Goal: Check status: Check status

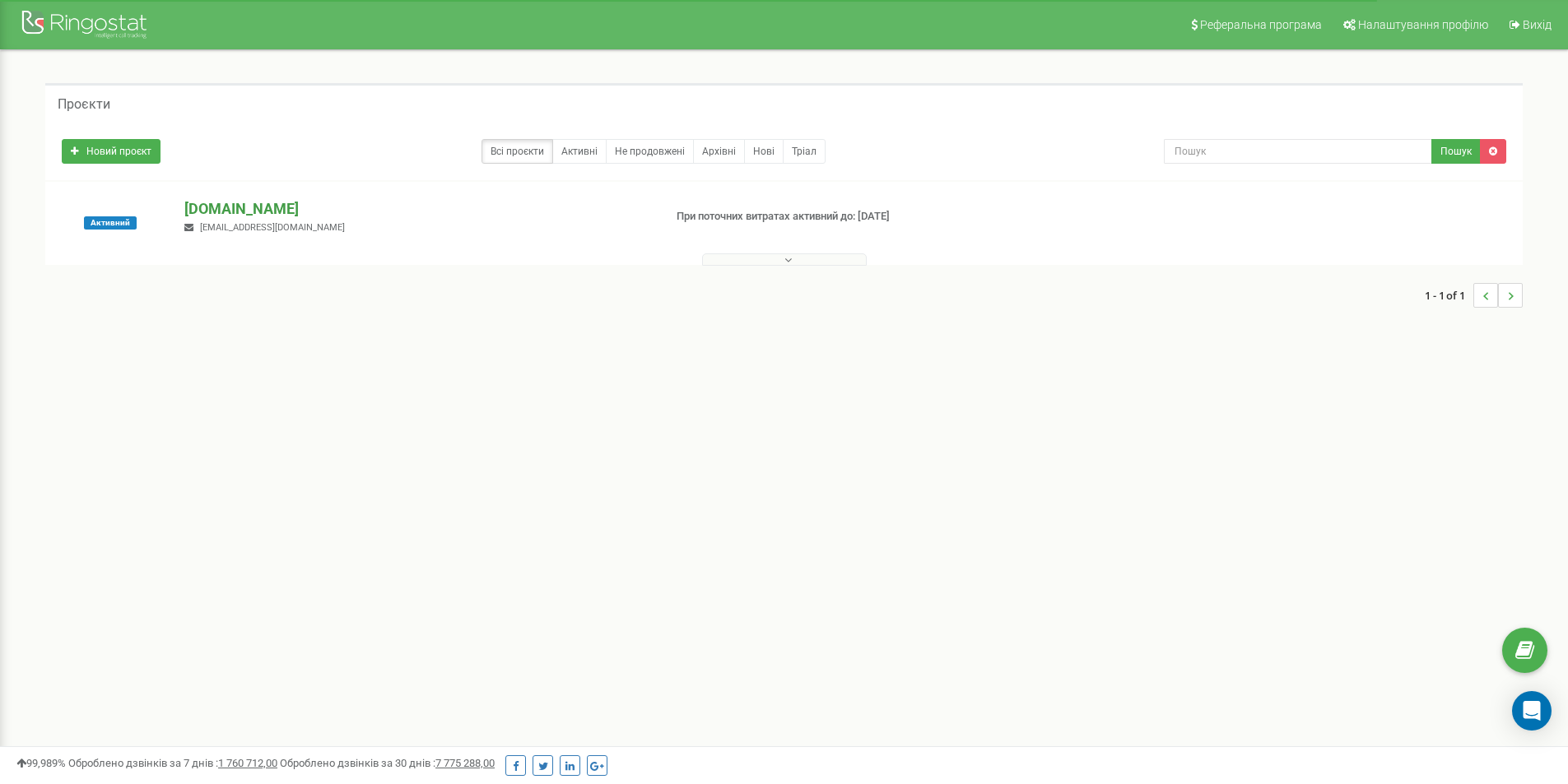
click at [246, 215] on p "[DOMAIN_NAME]" at bounding box center [417, 209] width 465 height 22
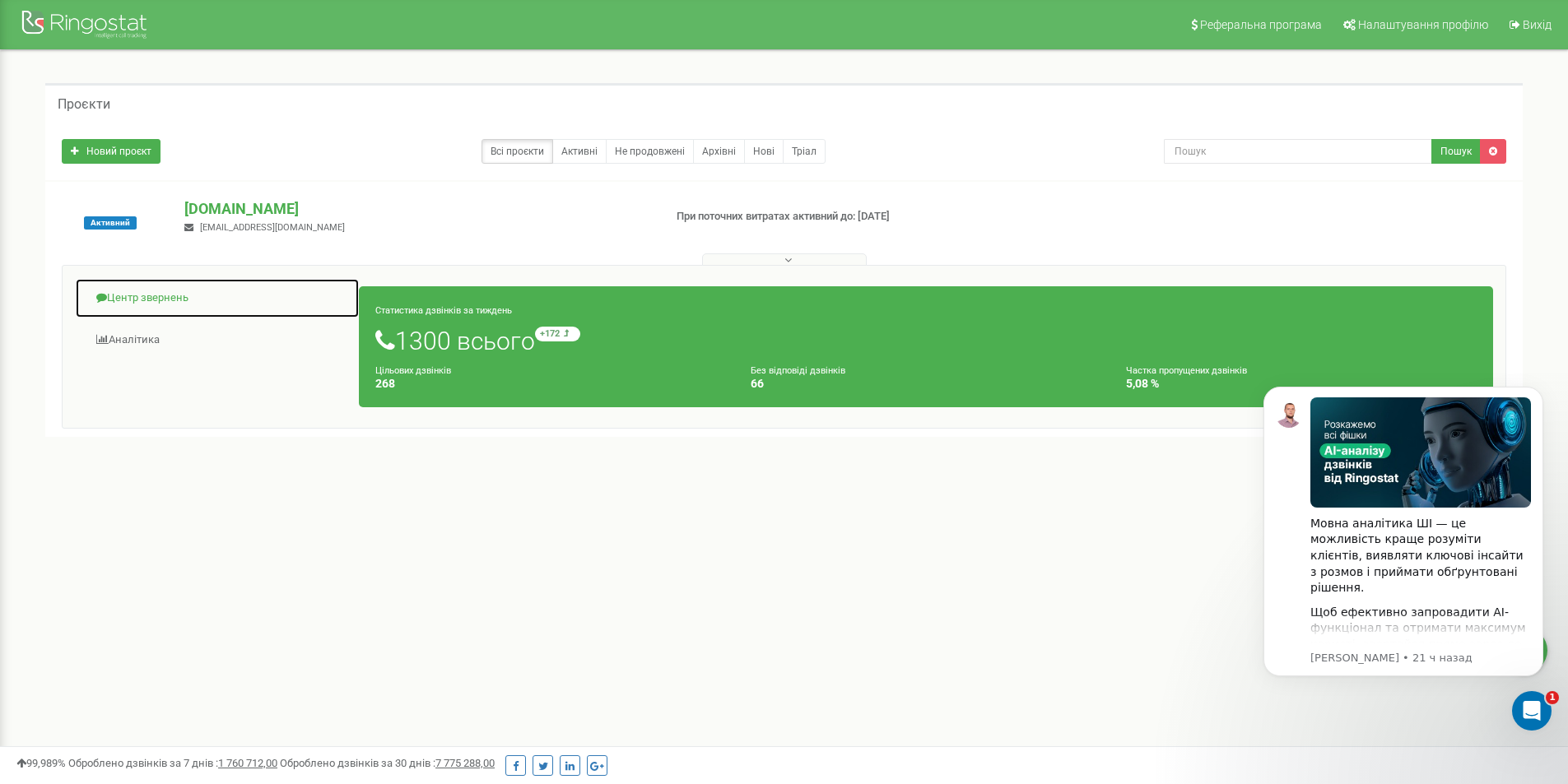
click at [136, 305] on link "Центр звернень" at bounding box center [217, 298] width 285 height 40
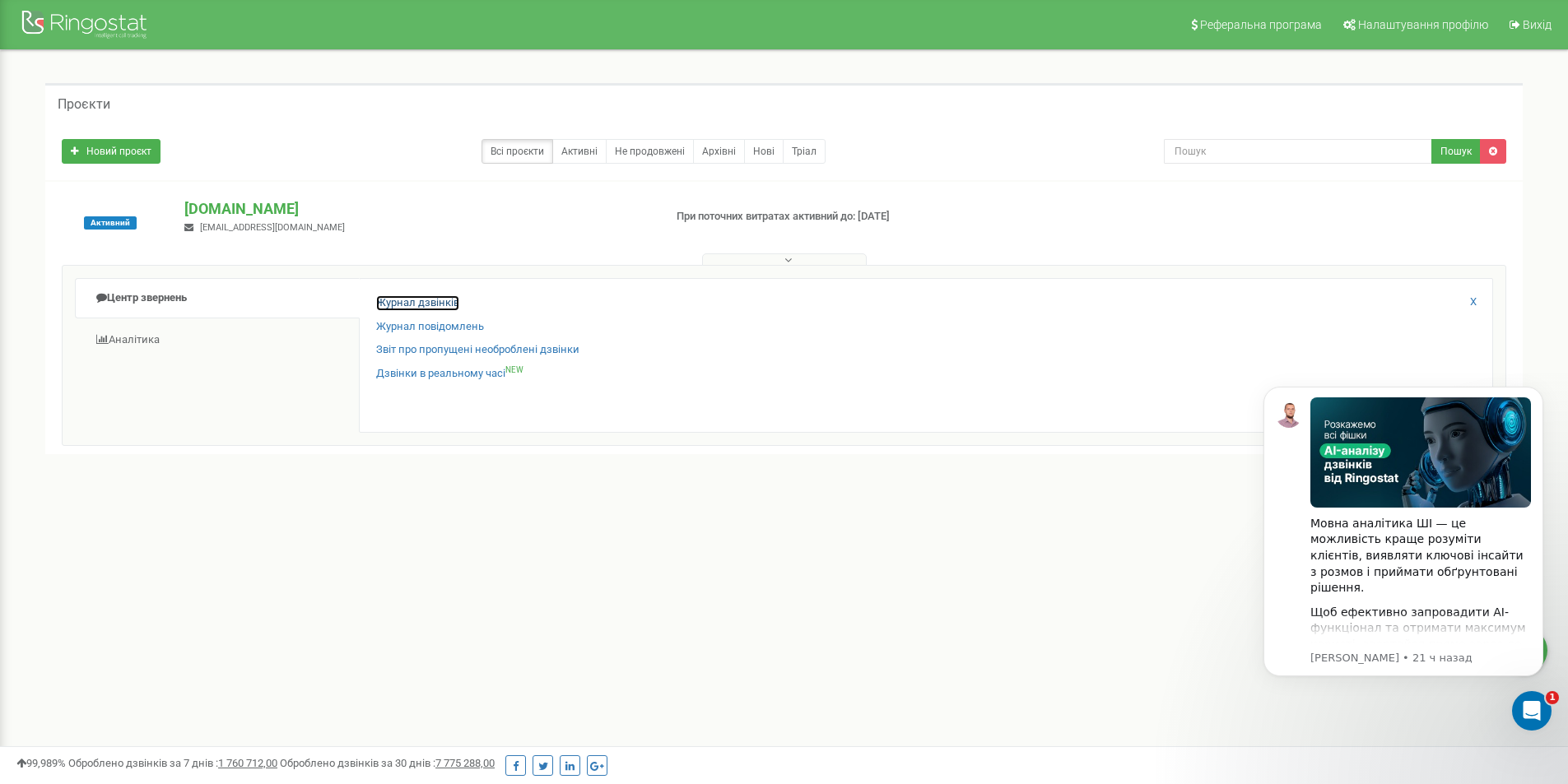
click at [403, 302] on link "Журнал дзвінків" at bounding box center [418, 304] width 84 height 16
click at [423, 302] on link "Журнал дзвінків" at bounding box center [418, 304] width 84 height 16
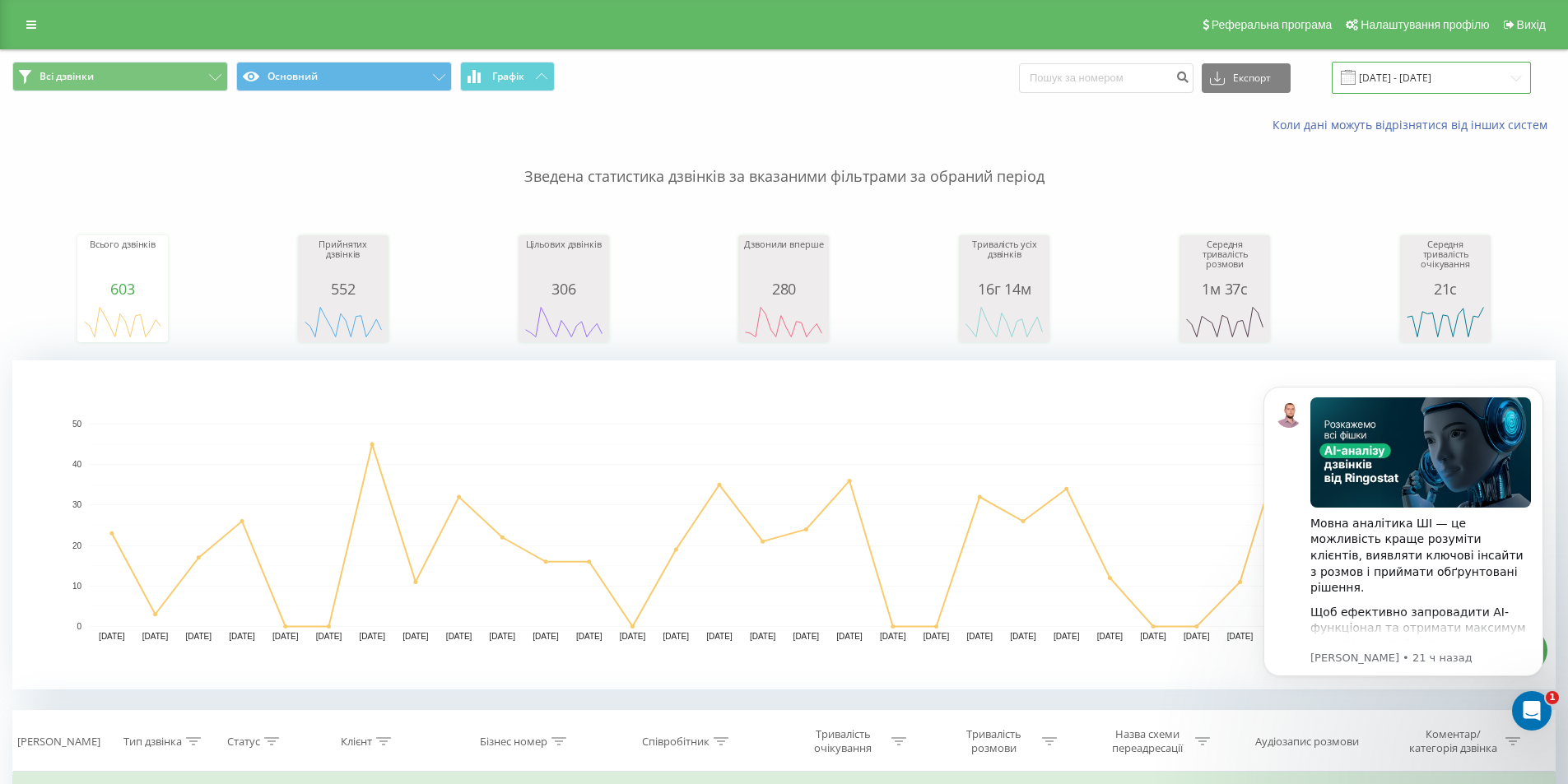
click at [1401, 71] on input "[DATE] - [DATE]" at bounding box center [1431, 78] width 200 height 32
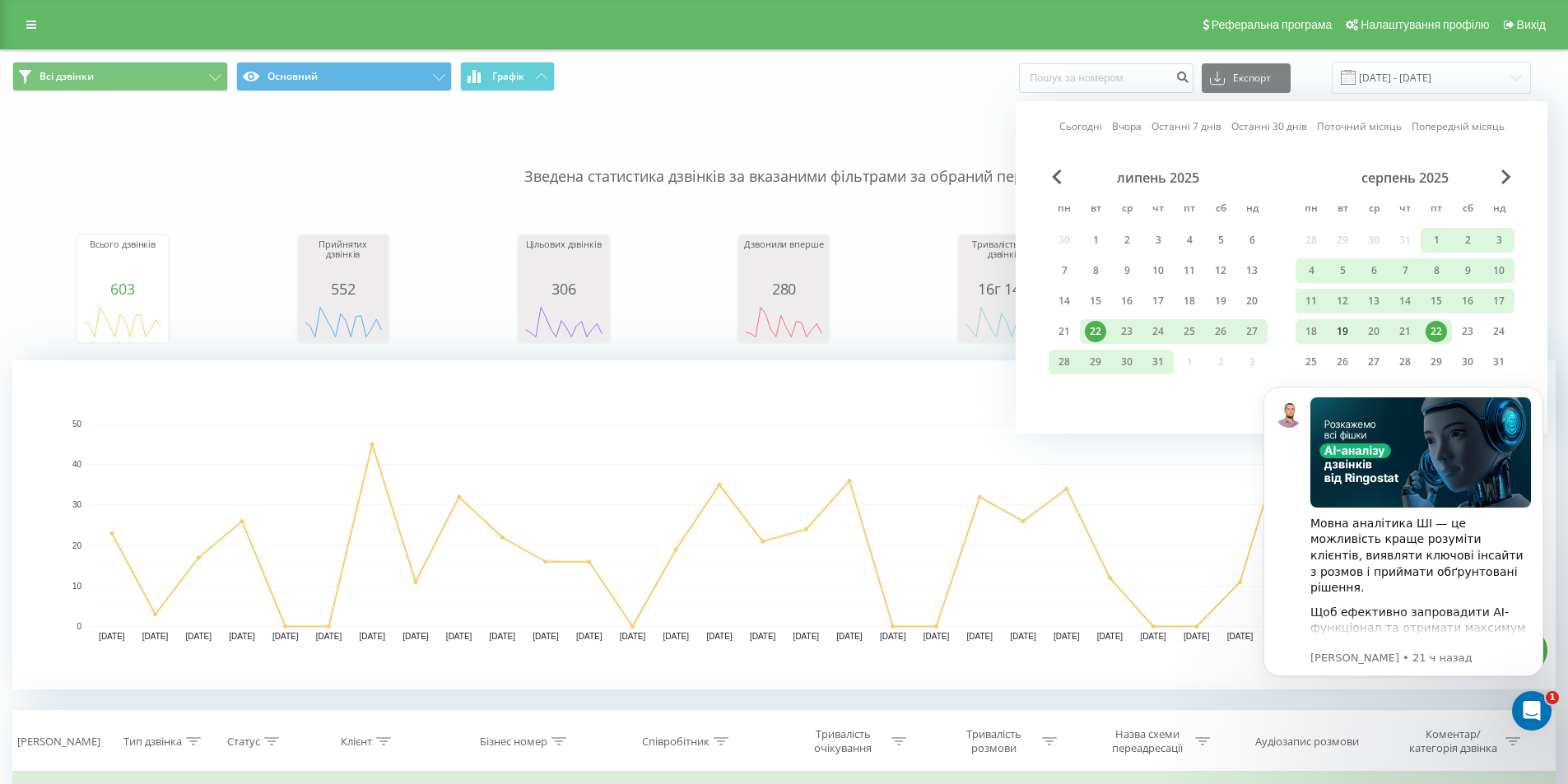
click at [1346, 329] on div "19" at bounding box center [1343, 332] width 22 height 22
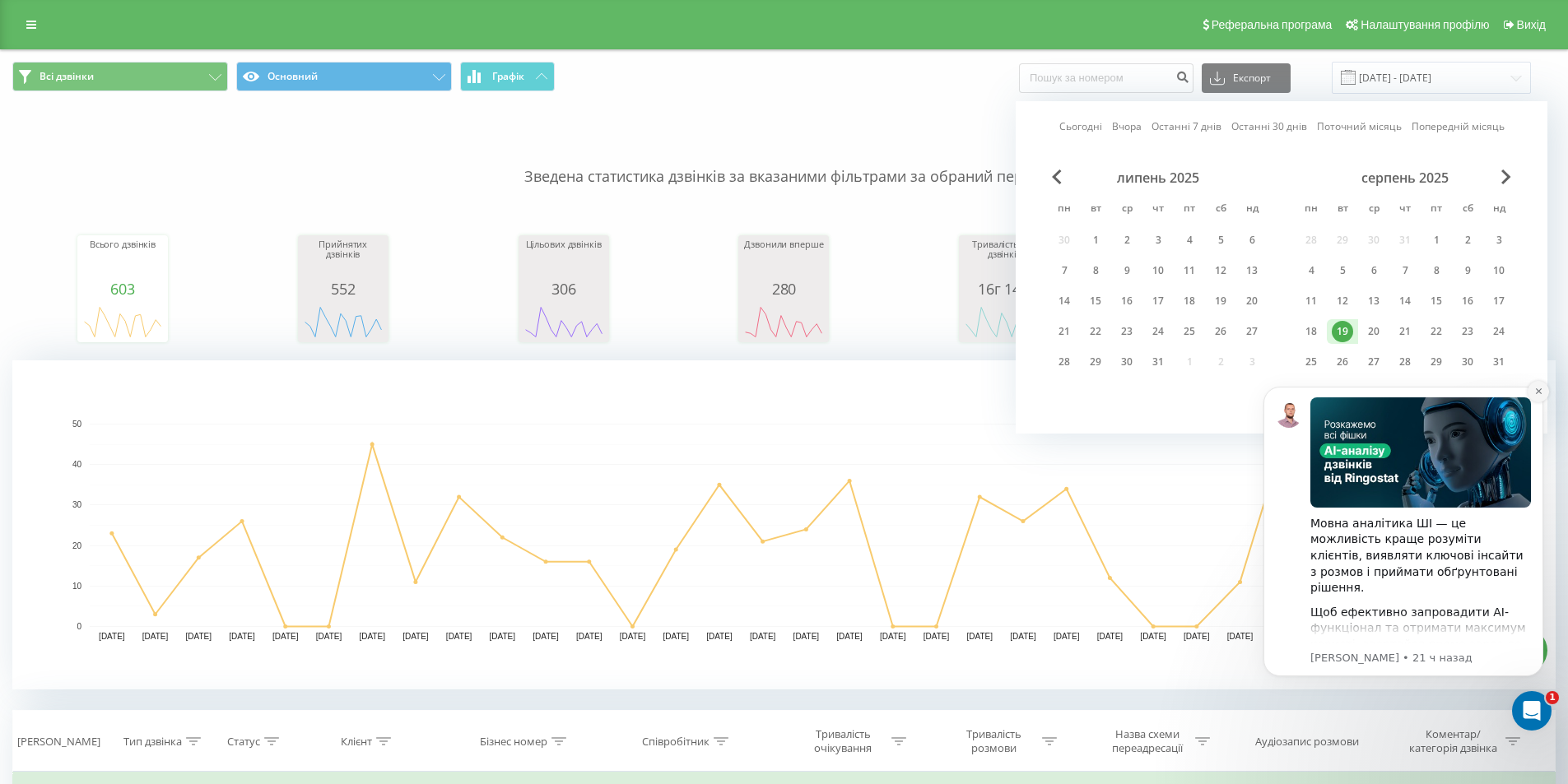
click at [1541, 388] on button "Dismiss notification" at bounding box center [1539, 392] width 22 height 22
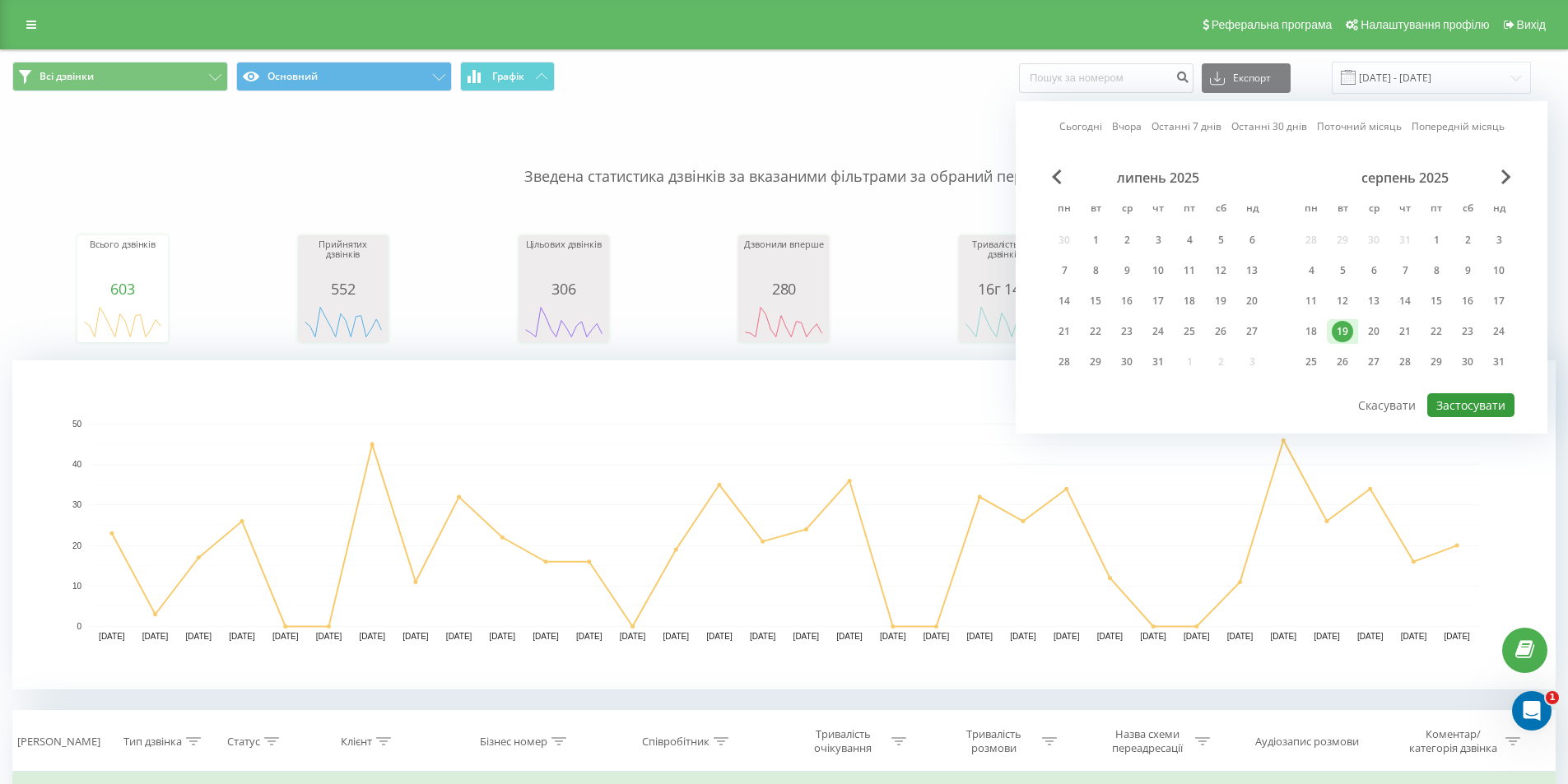
click at [1452, 398] on button "Застосувати" at bounding box center [1471, 405] width 87 height 24
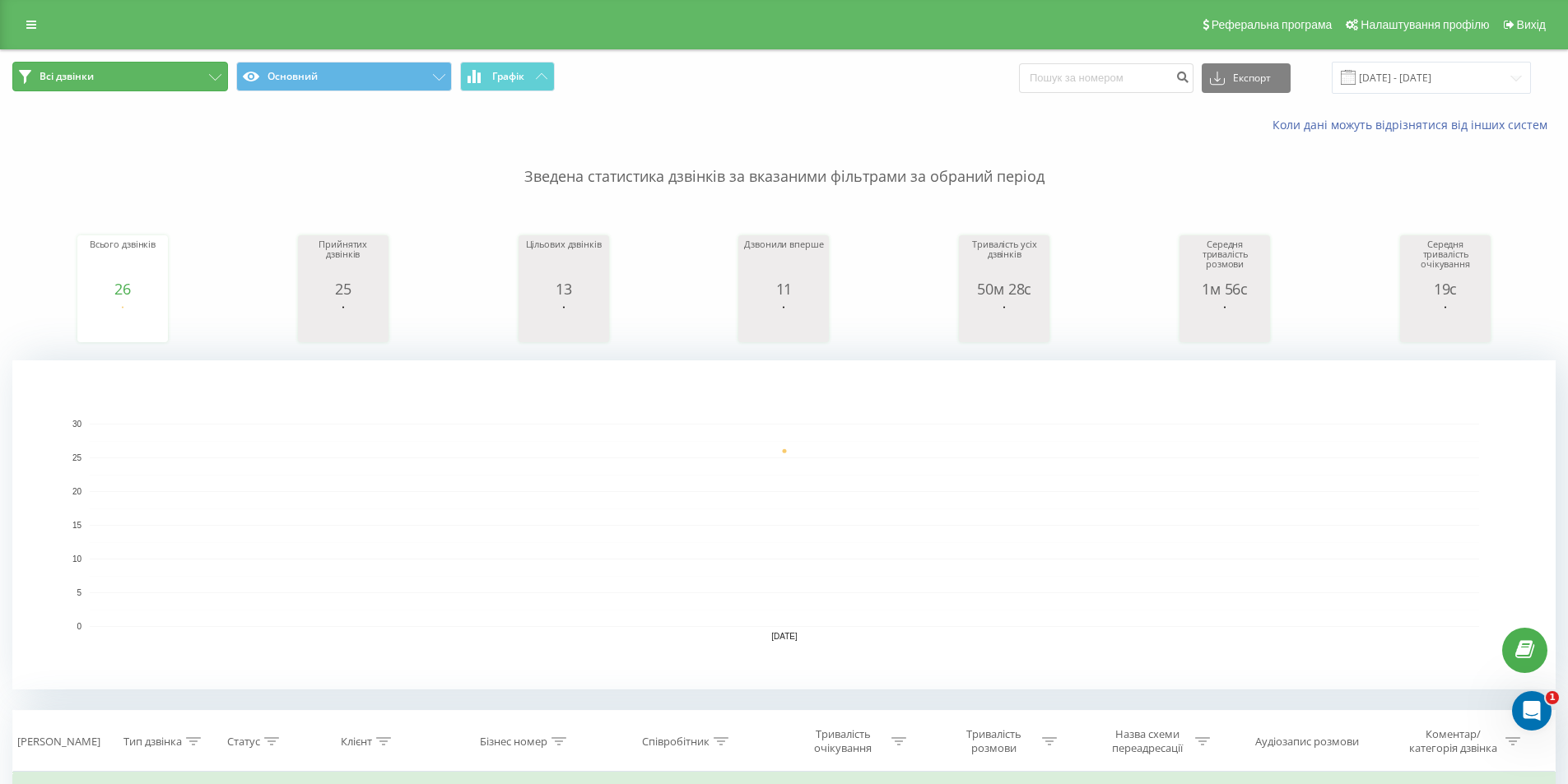
click at [92, 74] on span "Всі дзвінки" at bounding box center [66, 76] width 54 height 13
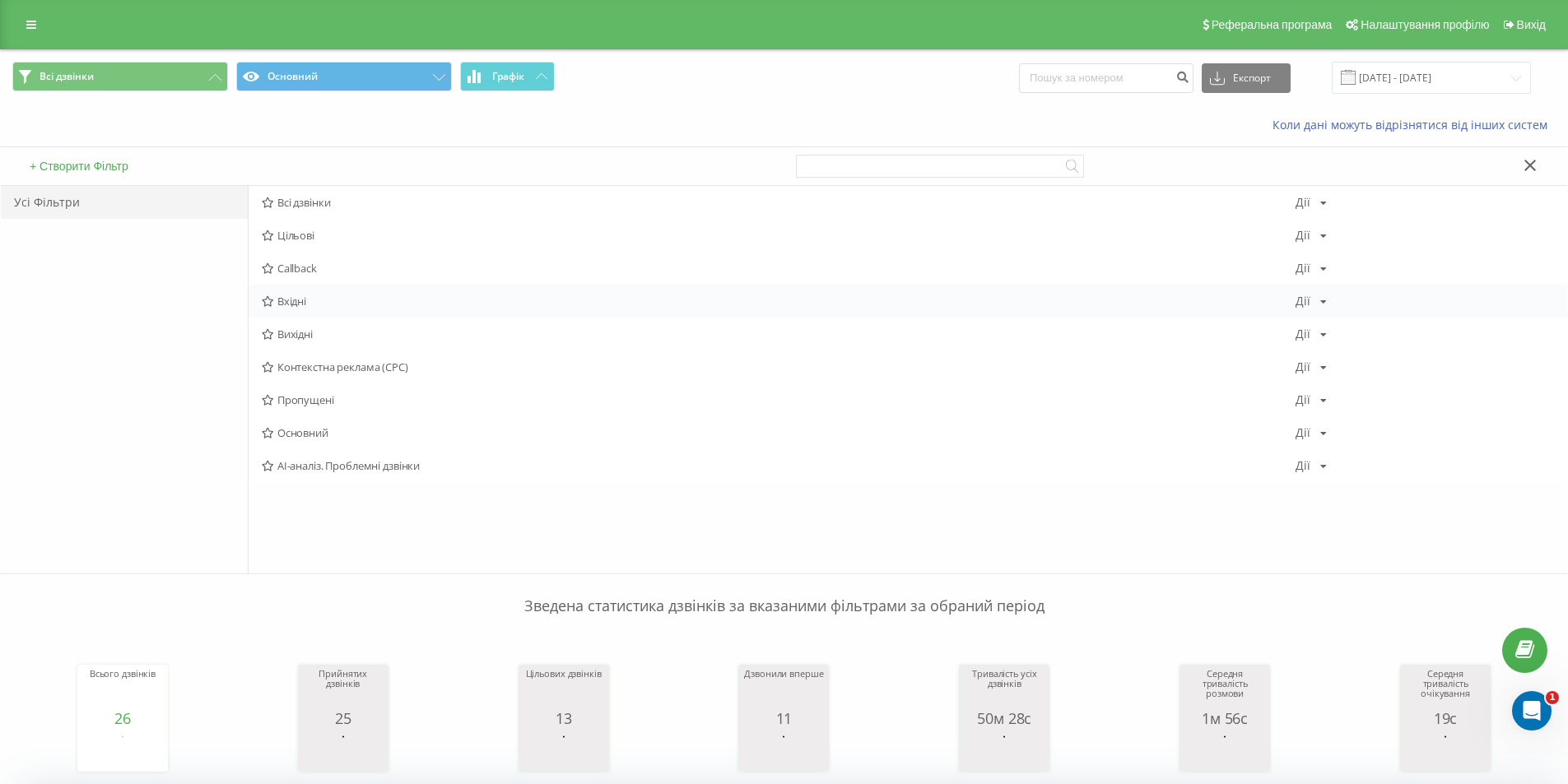
click at [296, 299] on span "Вхідні" at bounding box center [779, 302] width 1034 height 12
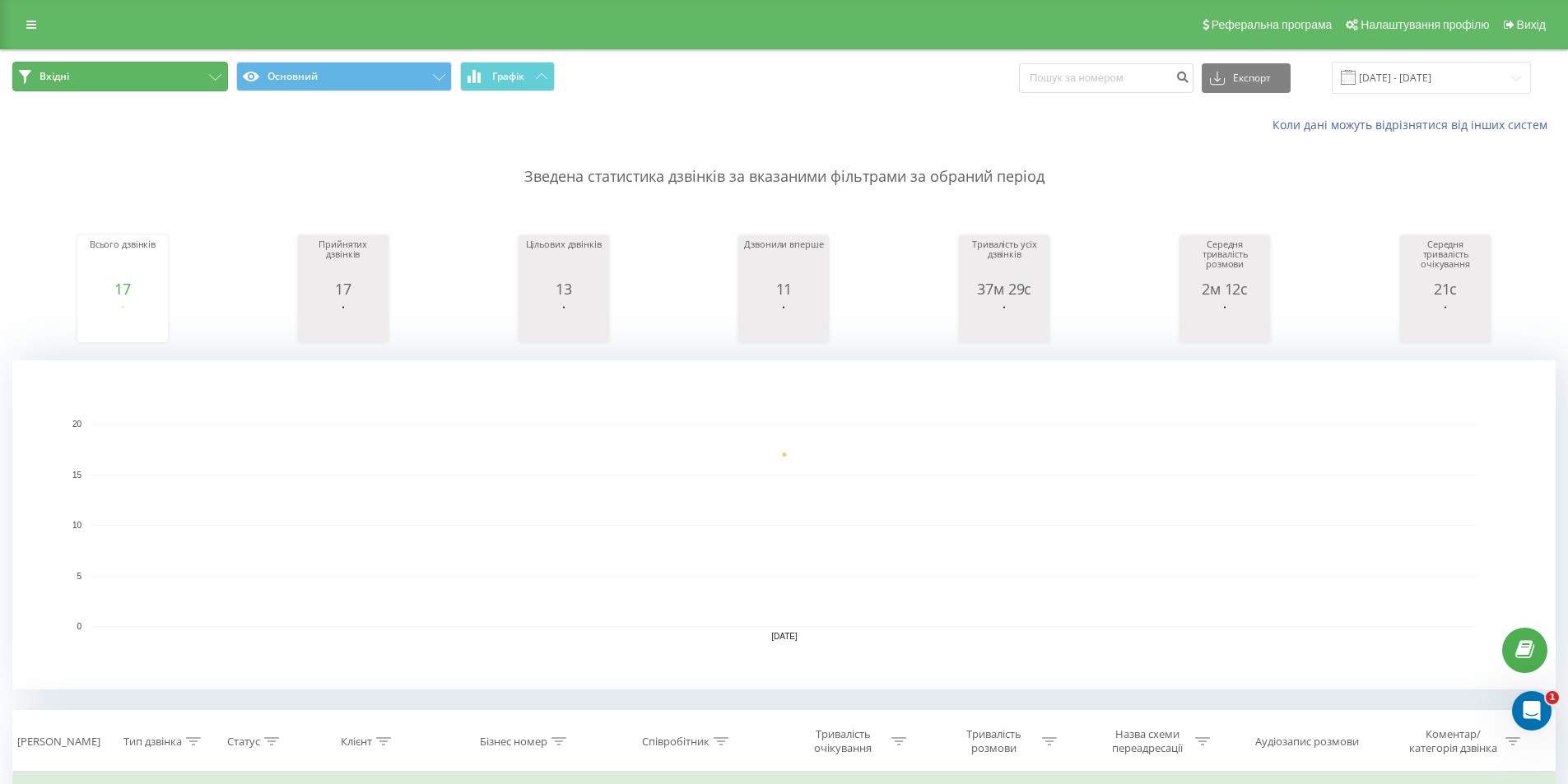
click at [116, 88] on button "Вхідні" at bounding box center [120, 77] width 215 height 29
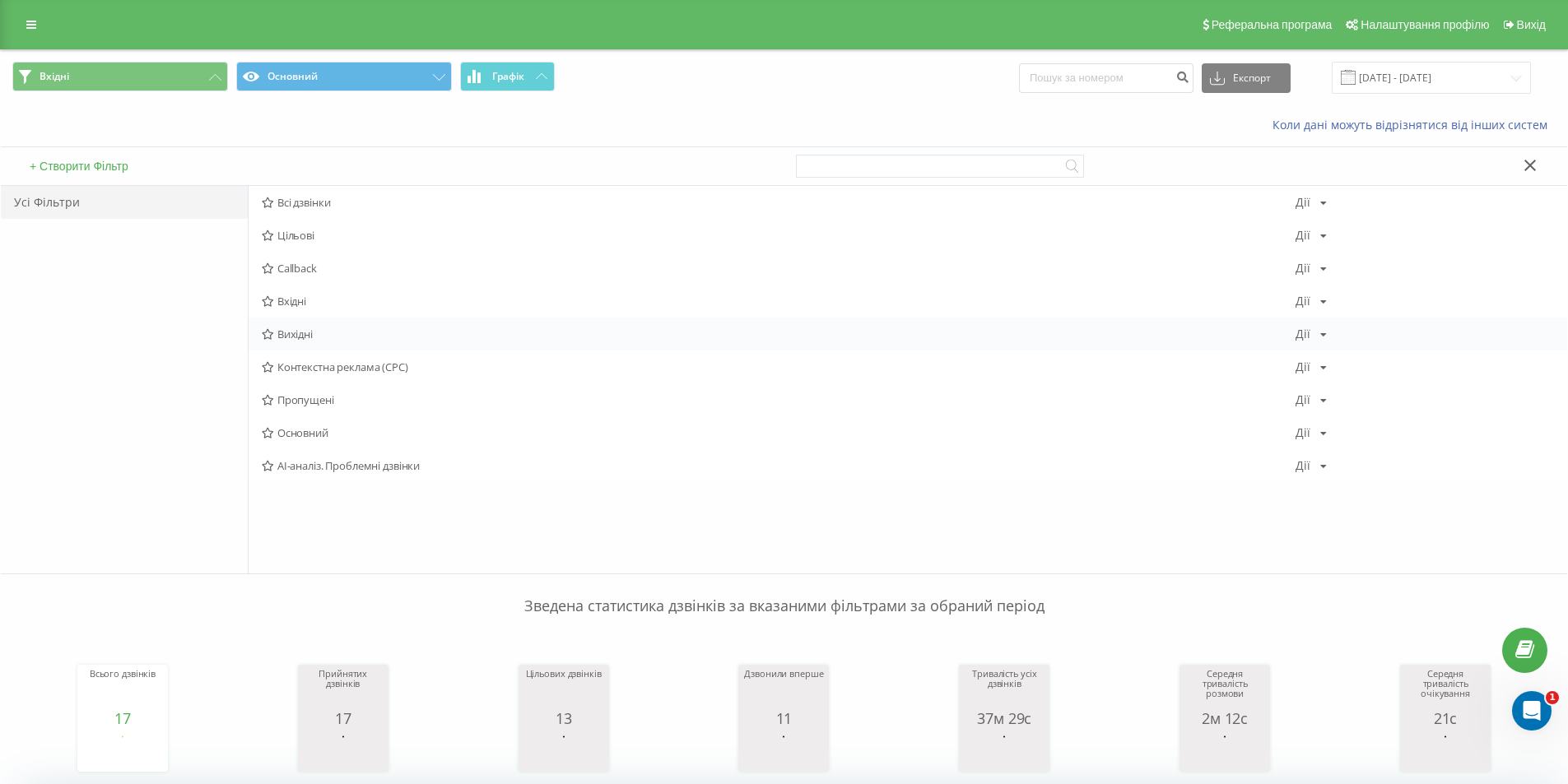
click at [302, 337] on span "Вихідні" at bounding box center [779, 334] width 1034 height 12
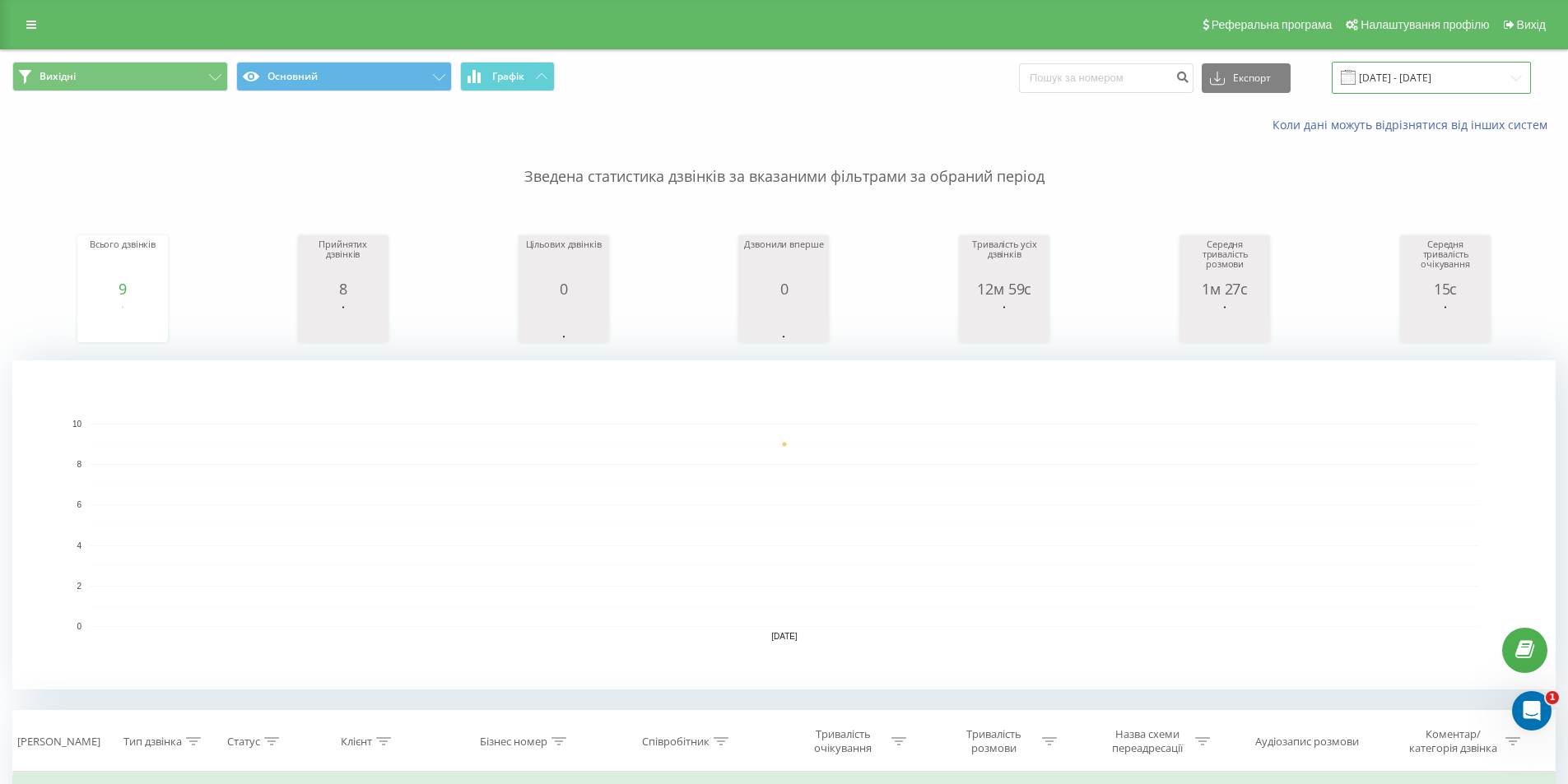
click at [1477, 80] on input "[DATE] - [DATE]" at bounding box center [1431, 78] width 200 height 32
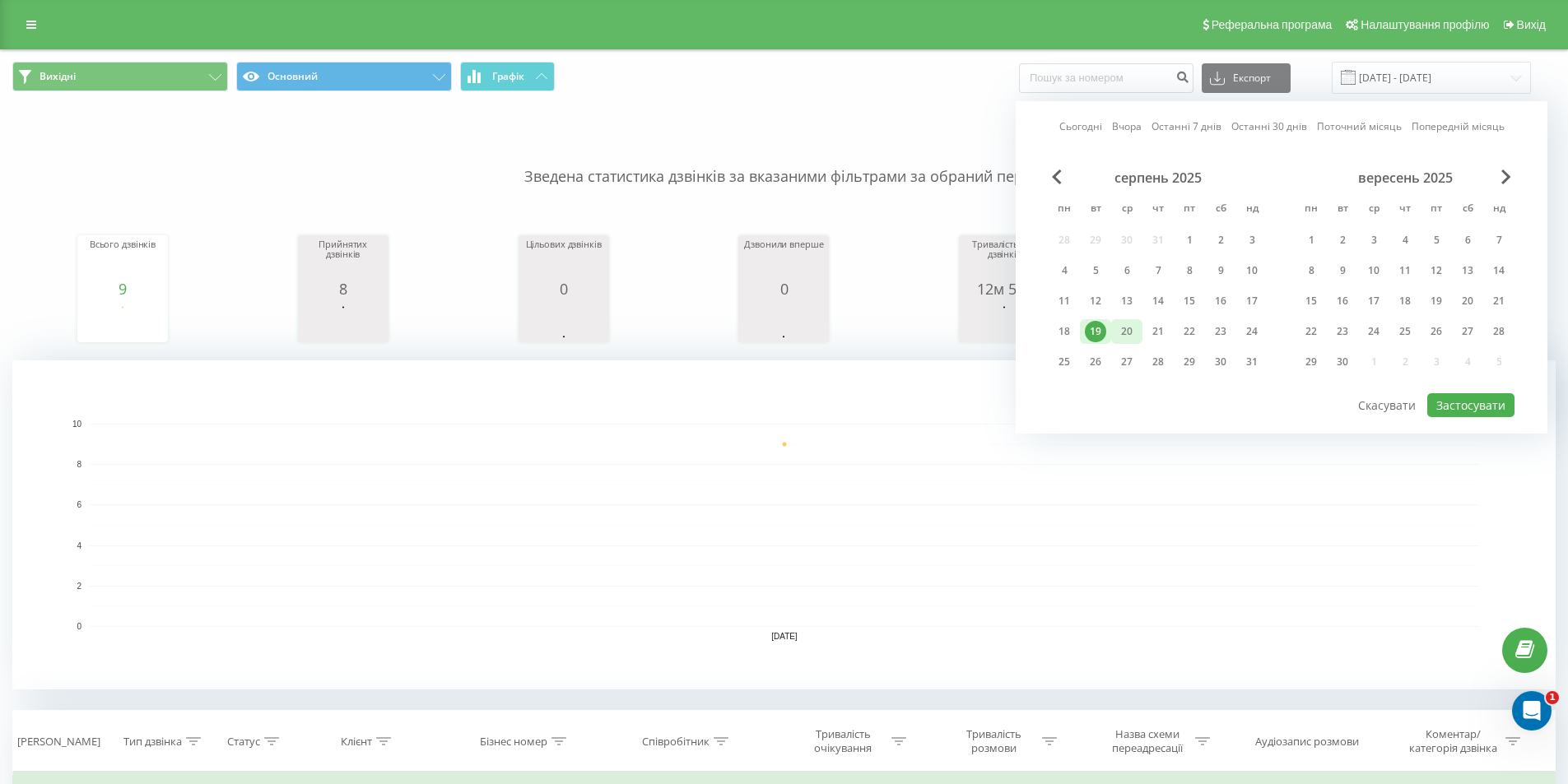
click at [1126, 332] on div "20" at bounding box center [1128, 332] width 22 height 22
click at [1462, 403] on button "Застосувати" at bounding box center [1471, 405] width 87 height 24
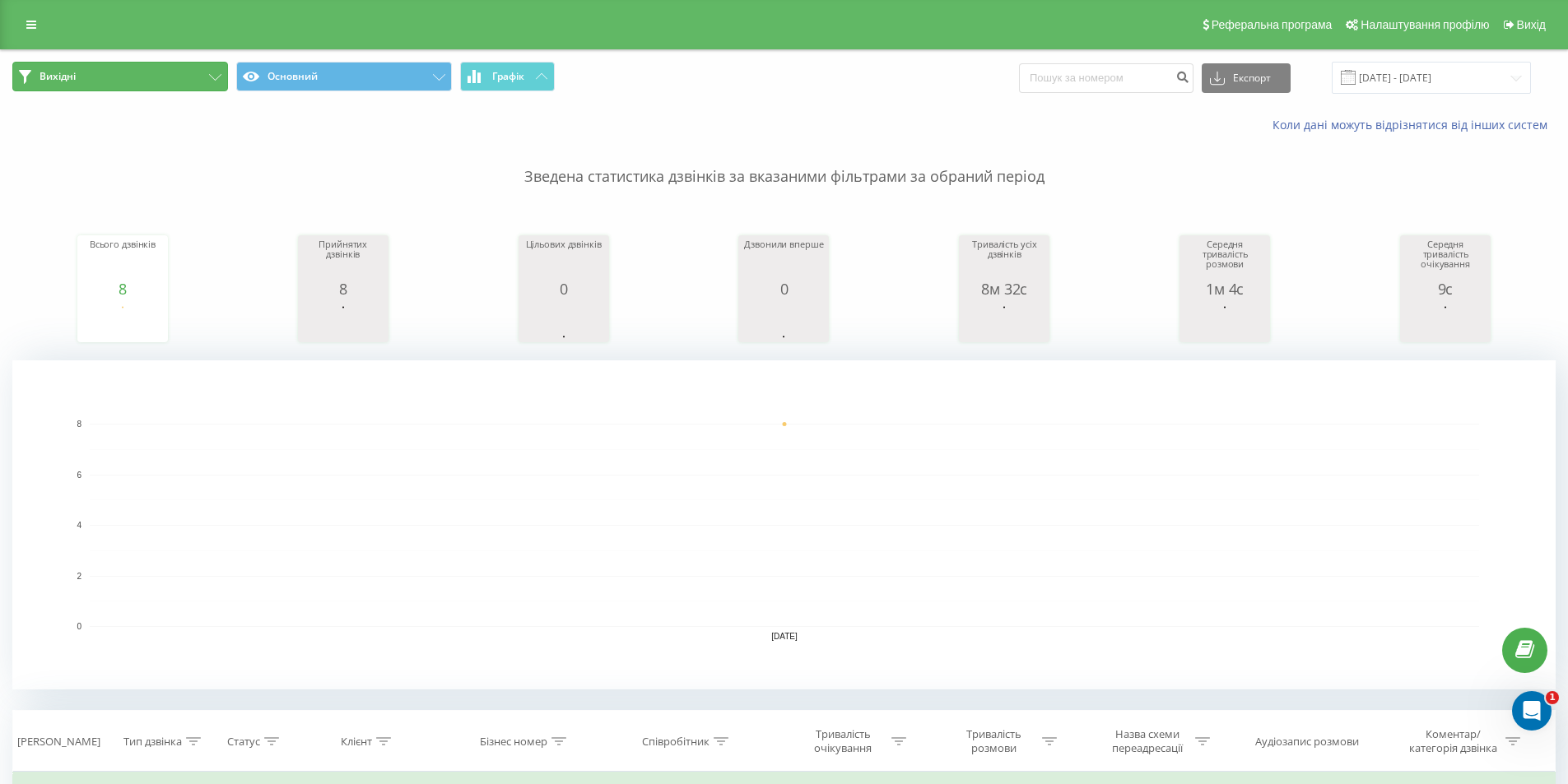
click at [76, 77] on button "Вихідні" at bounding box center [120, 77] width 215 height 29
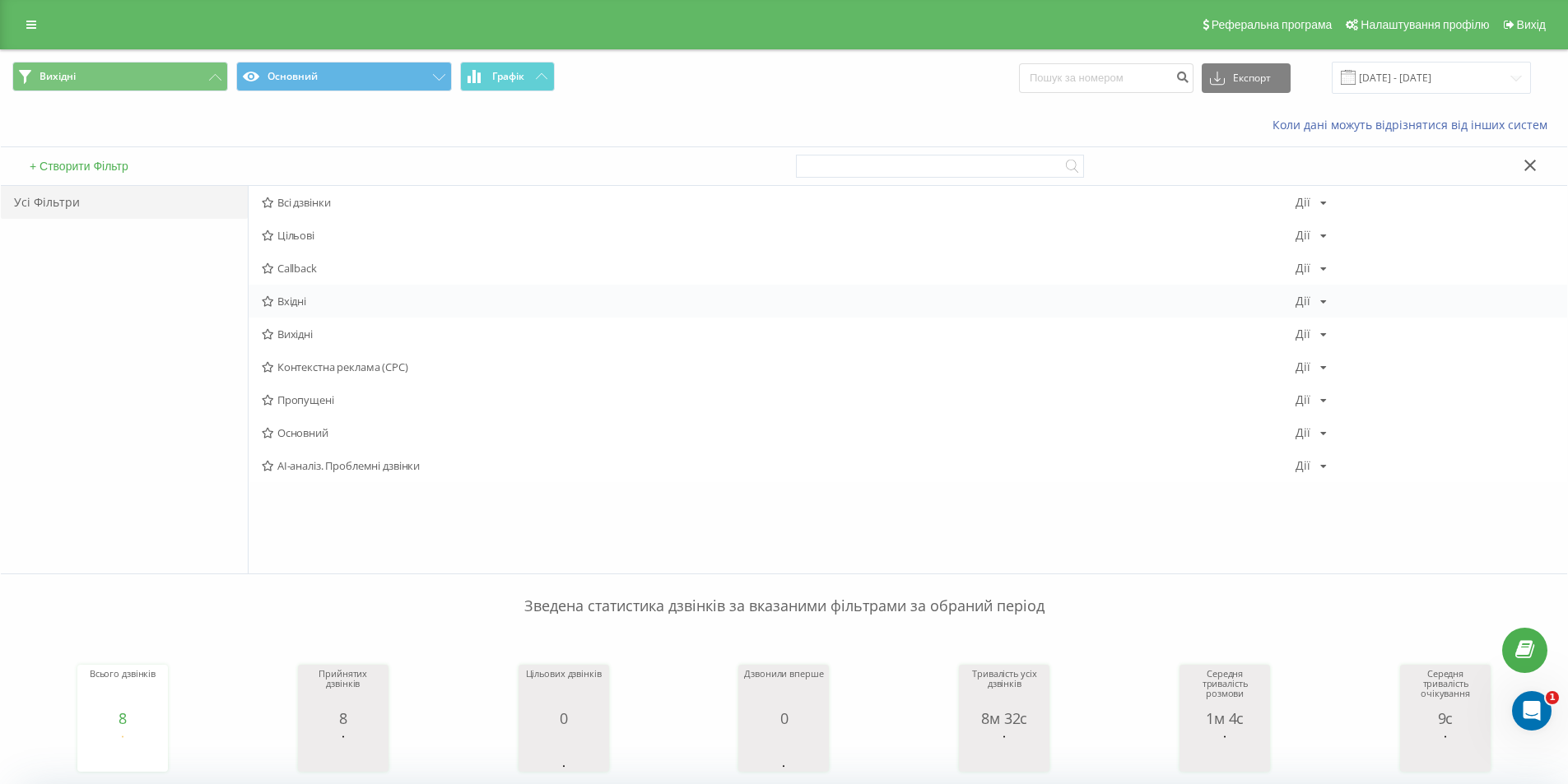
click at [288, 302] on span "Вхідні" at bounding box center [779, 302] width 1034 height 12
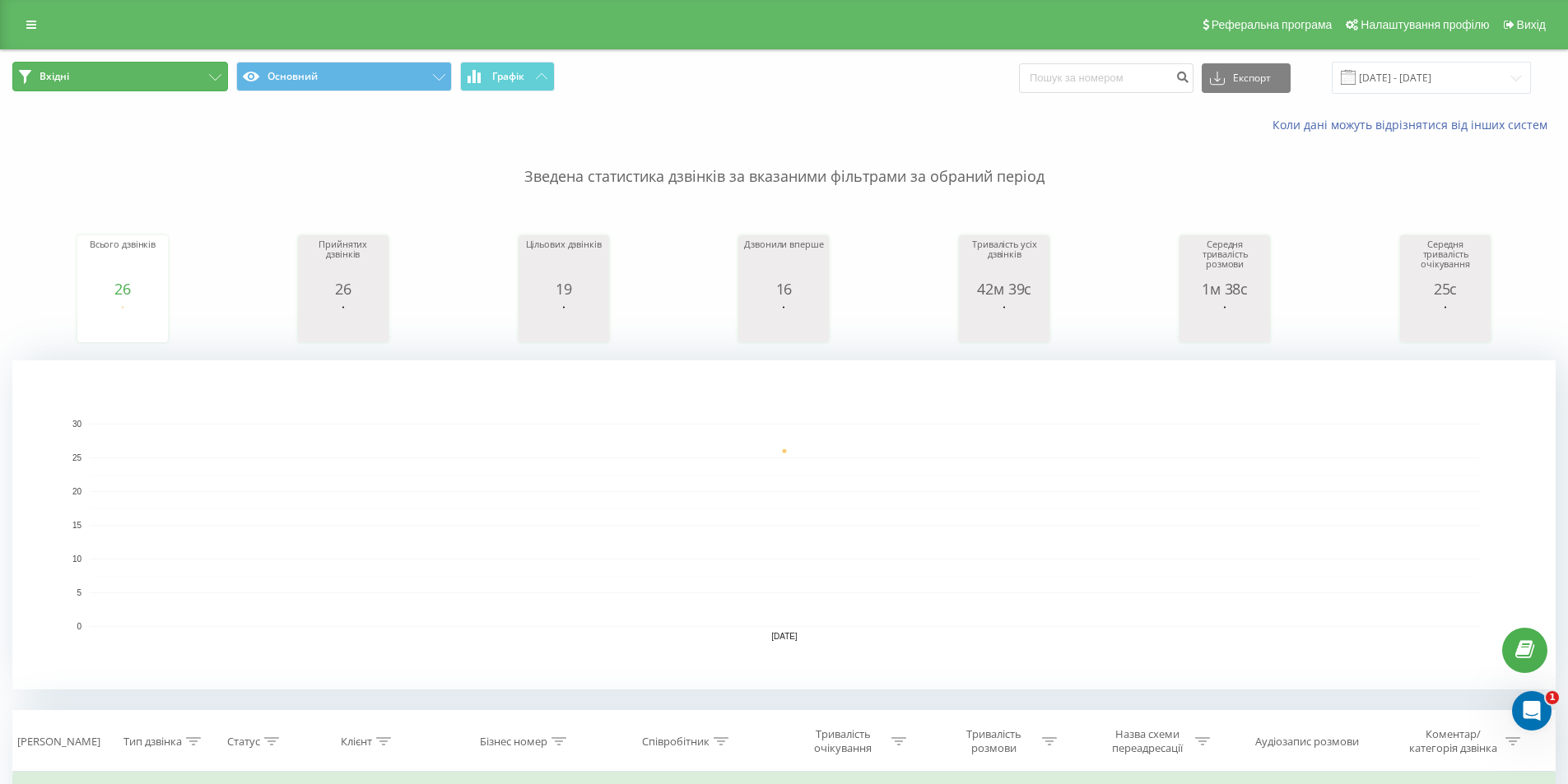
drag, startPoint x: 120, startPoint y: 76, endPoint x: 98, endPoint y: 114, distance: 43.9
click at [119, 76] on button "Вхідні" at bounding box center [120, 77] width 215 height 29
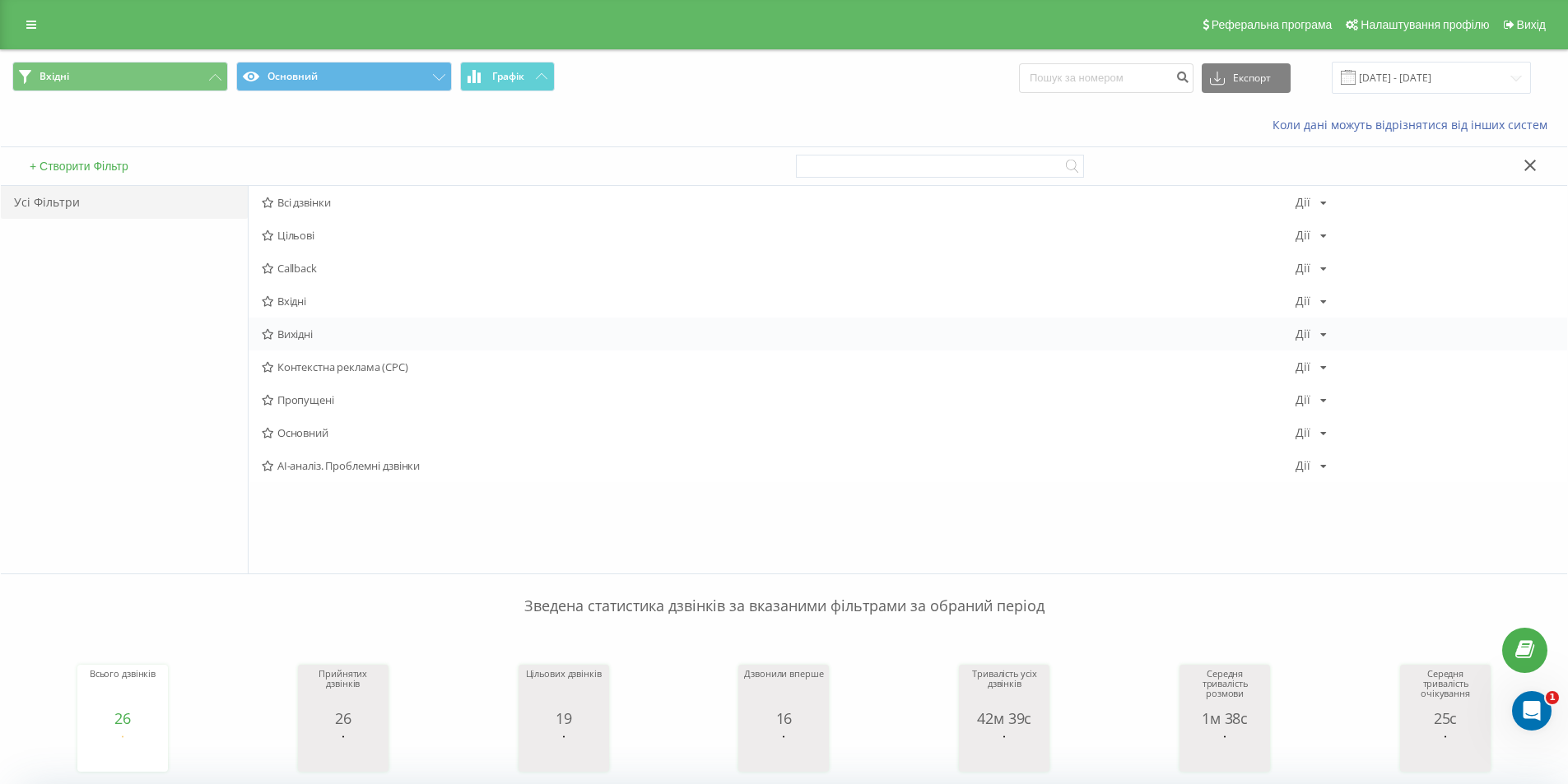
click at [291, 322] on div "Вихідні [PERSON_NAME] Копіювати Видалити За замовчуванням Поділитися" at bounding box center [908, 334] width 1319 height 33
click at [291, 329] on span "Вихідні" at bounding box center [779, 334] width 1034 height 12
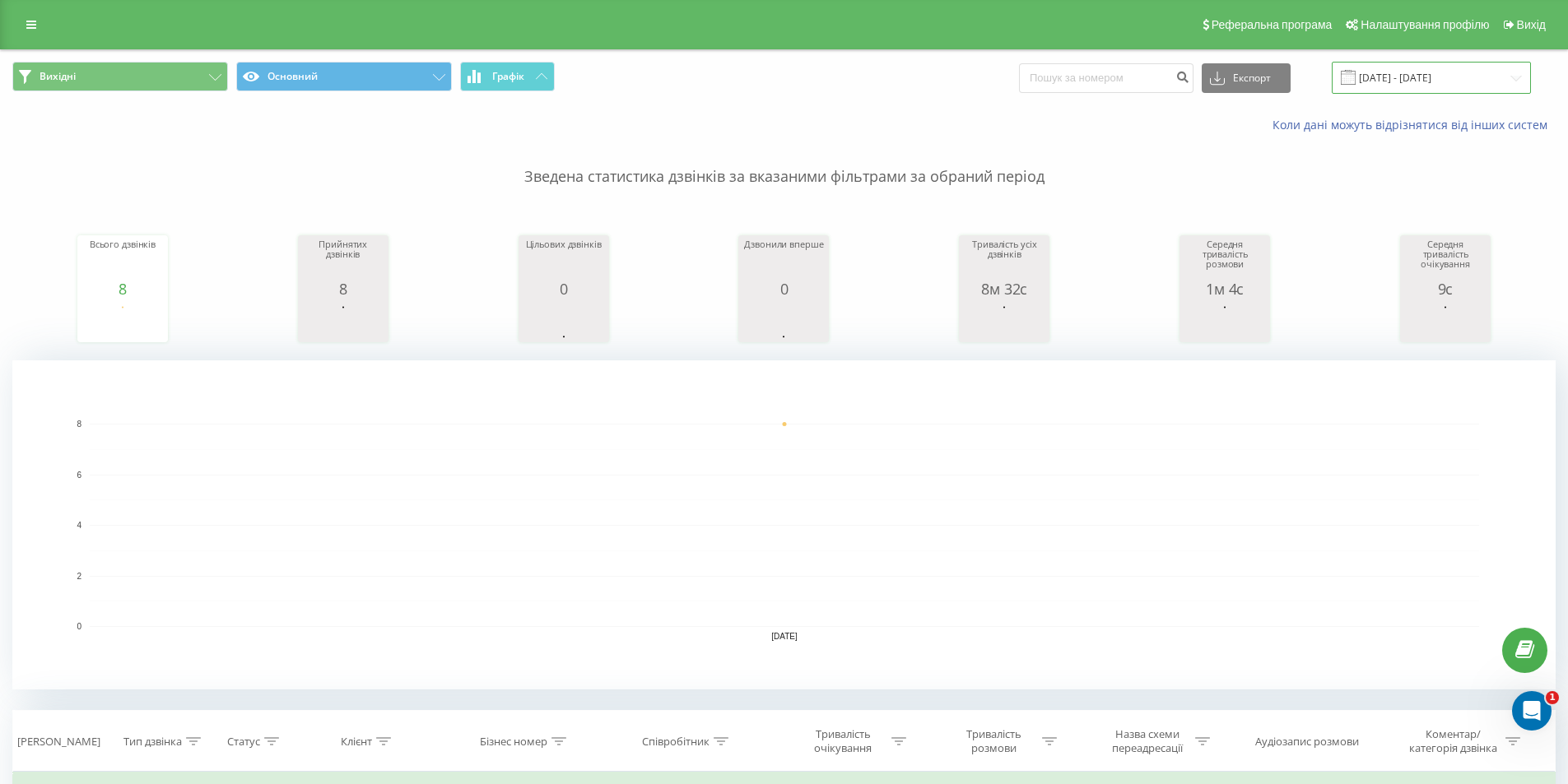
click at [1422, 85] on input "[DATE] - [DATE]" at bounding box center [1431, 78] width 200 height 32
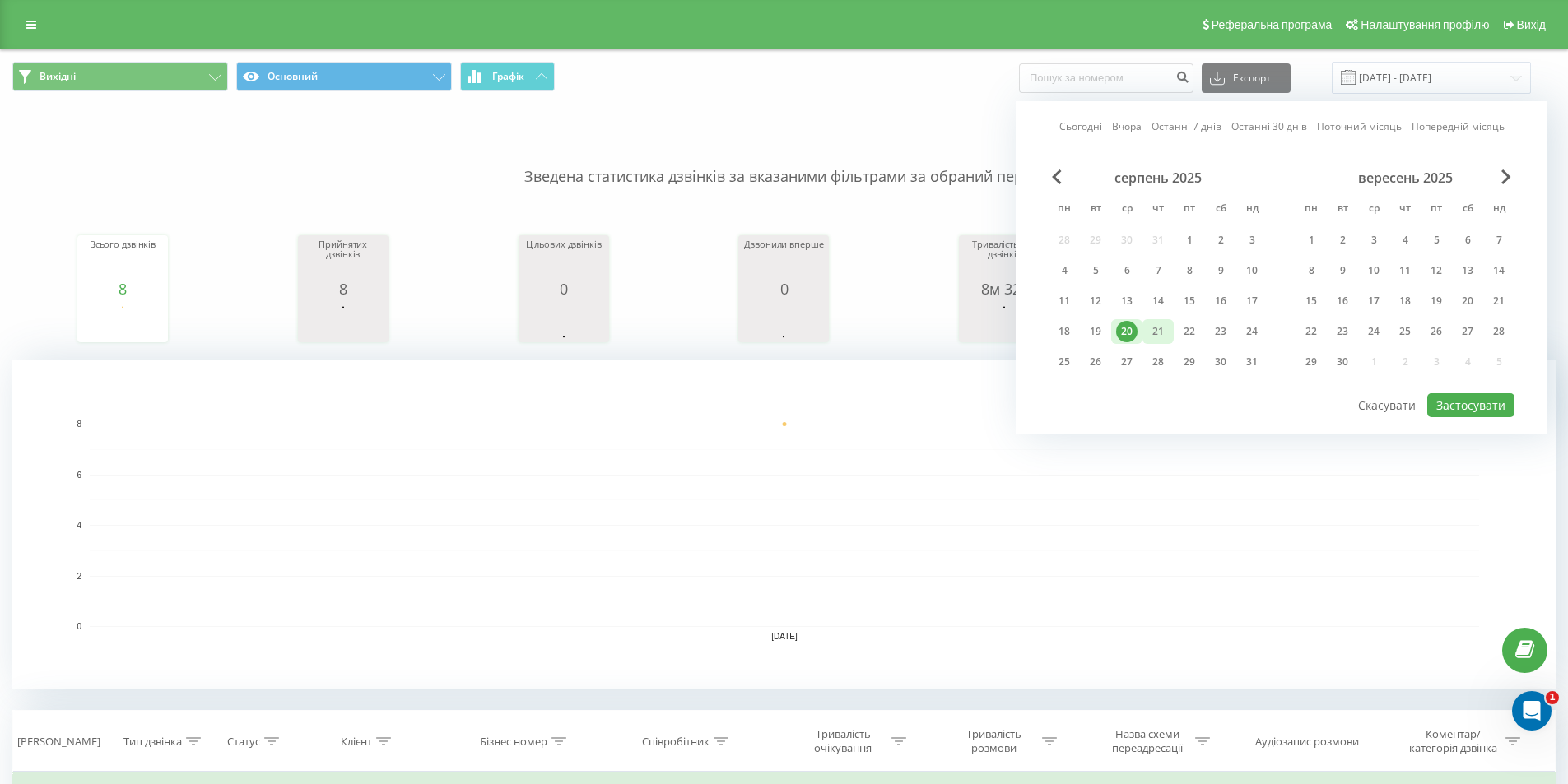
click at [1153, 329] on div "21" at bounding box center [1158, 332] width 22 height 22
click at [1473, 409] on button "Застосувати" at bounding box center [1471, 405] width 87 height 24
type input "[DATE] - [DATE]"
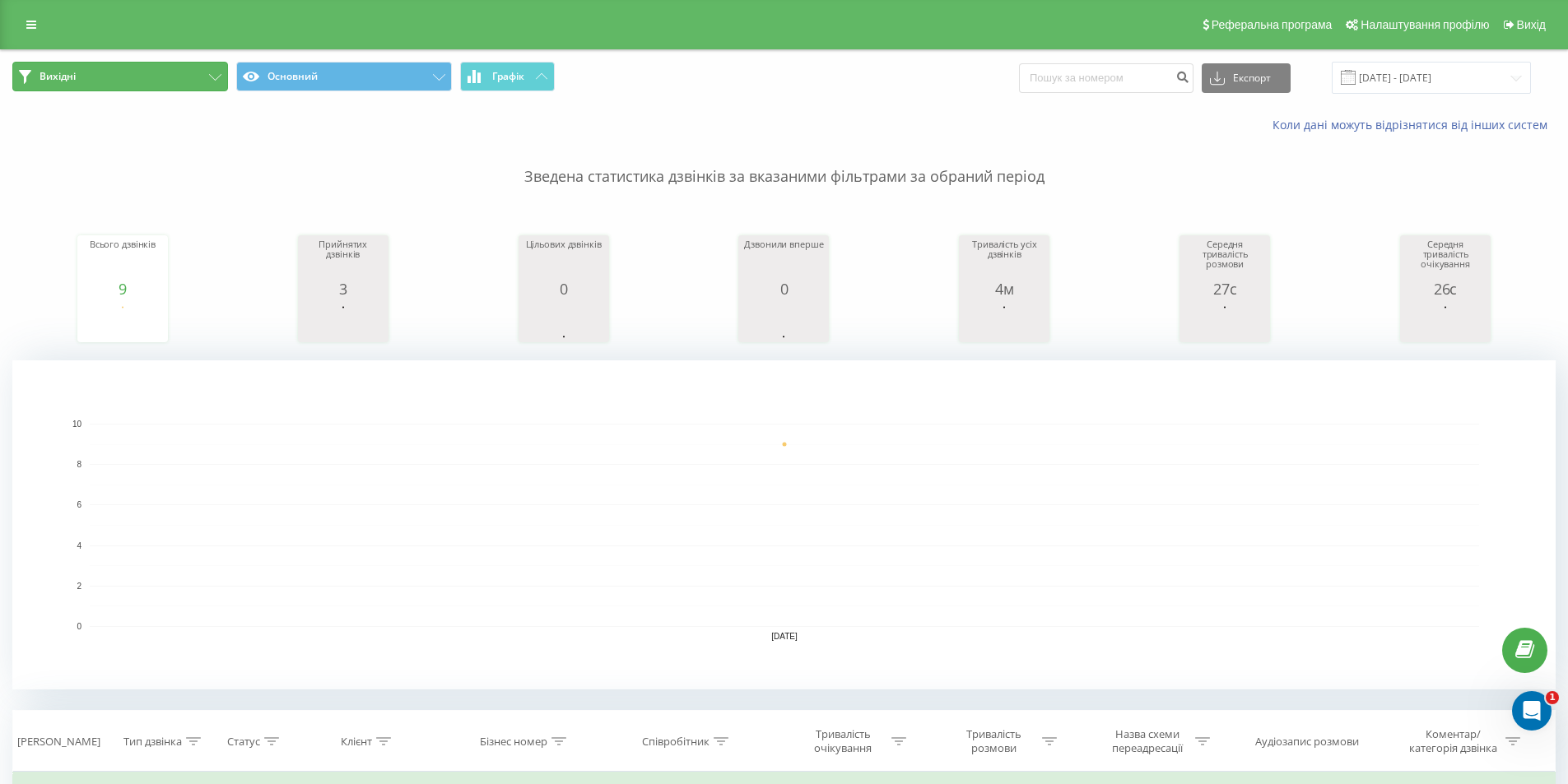
click at [114, 79] on button "Вихідні" at bounding box center [120, 77] width 215 height 29
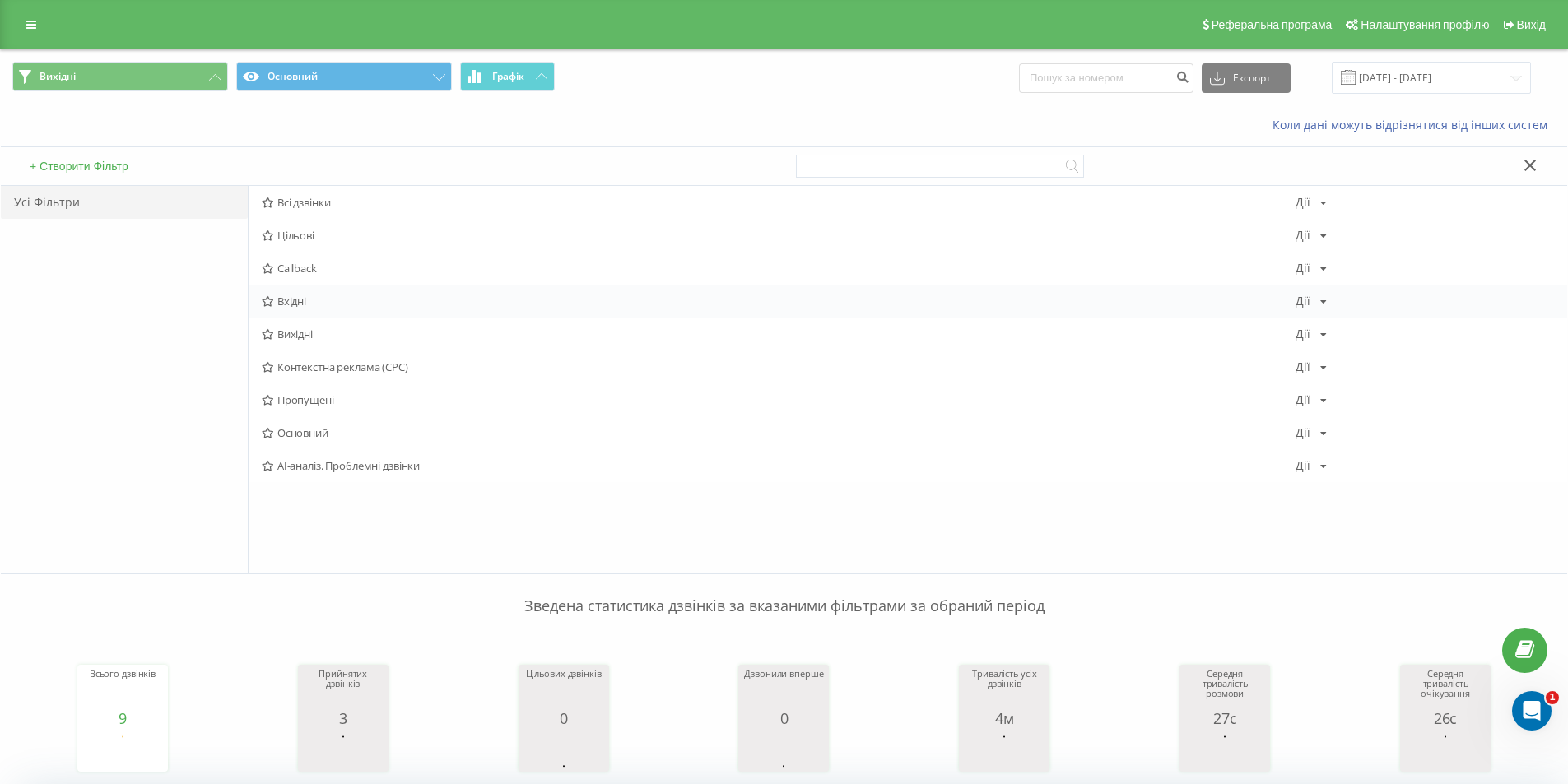
click at [276, 302] on span "Вхідні" at bounding box center [779, 302] width 1034 height 12
